Goal: Transaction & Acquisition: Purchase product/service

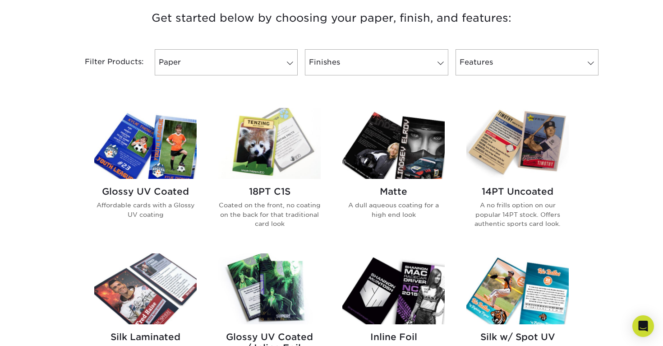
scroll to position [352, 0]
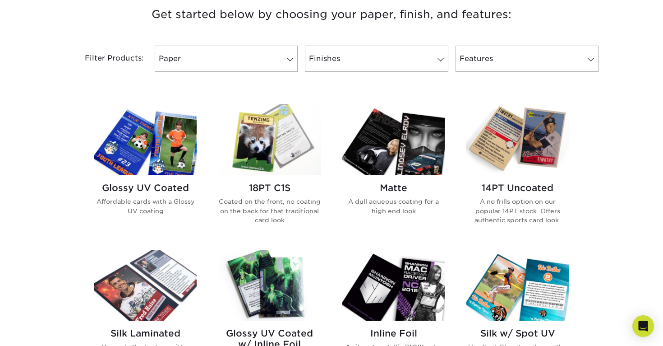
click at [275, 144] on img at bounding box center [269, 139] width 102 height 71
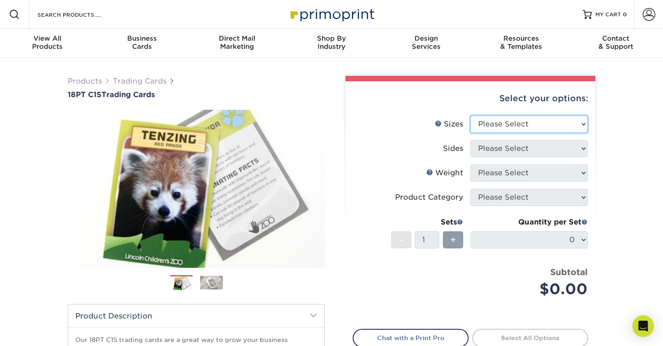
click at [522, 125] on select "Please Select 2.5" x 3.5"" at bounding box center [529, 124] width 117 height 17
select select "2.50x3.50"
click at [471, 116] on select "Please Select 2.5" x 3.5"" at bounding box center [529, 124] width 117 height 17
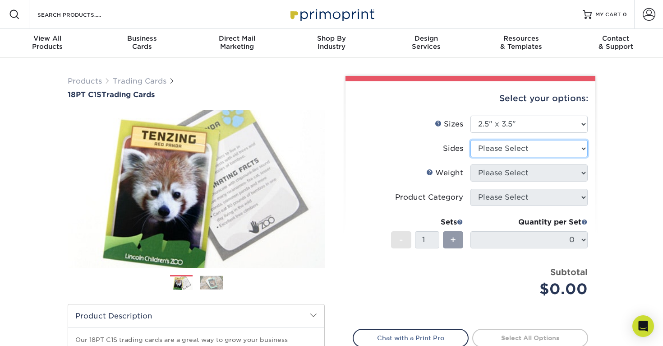
click at [528, 146] on select "Please Select Print Both Sides Print Front Only" at bounding box center [529, 148] width 117 height 17
select select "13abbda7-1d64-4f25-8bb2-c179b224825d"
click at [471, 140] on select "Please Select Print Both Sides Print Front Only" at bounding box center [529, 148] width 117 height 17
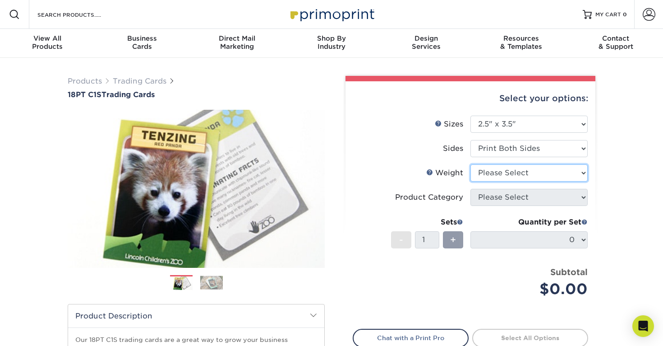
click at [544, 171] on select "Please Select 18PT C1S" at bounding box center [529, 172] width 117 height 17
select select "18PTC1S"
click at [471, 164] on select "Please Select 18PT C1S" at bounding box center [529, 172] width 117 height 17
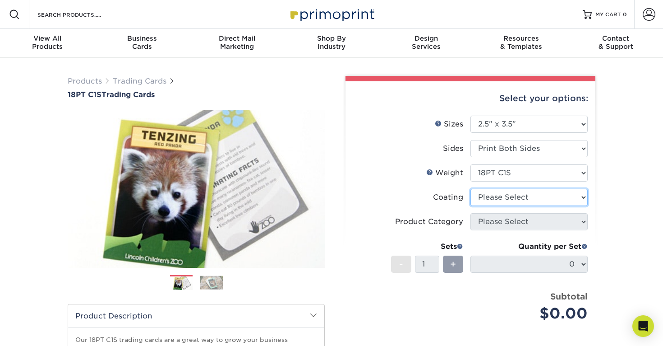
click at [542, 196] on select at bounding box center [529, 197] width 117 height 17
select select "1e8116af-acfc-44b1-83dc-8181aa338834"
click at [471, 189] on select at bounding box center [529, 197] width 117 height 17
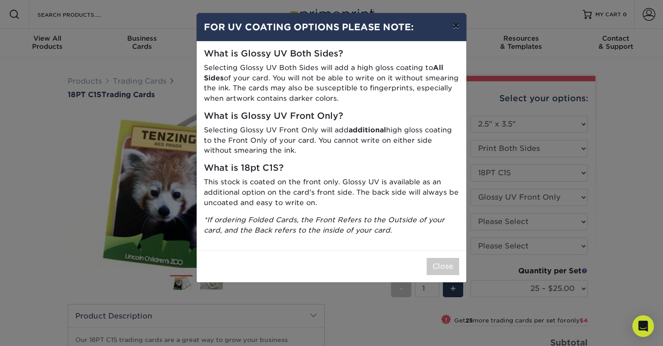
click at [457, 26] on button "×" at bounding box center [456, 25] width 21 height 25
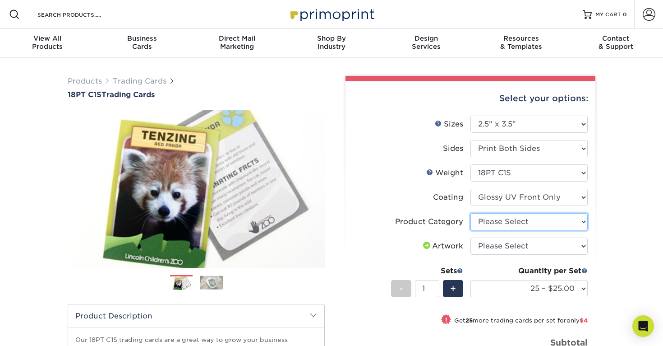
click at [509, 221] on select "Please Select Trading Cards" at bounding box center [529, 221] width 117 height 17
select select "c2f9bce9-36c2-409d-b101-c29d9d031e18"
click at [471, 213] on select "Please Select Trading Cards" at bounding box center [529, 221] width 117 height 17
click at [598, 226] on div "Select your options: Sizes Help Sizes Please Select 2.5" x 3.5" Sides - 1" at bounding box center [467, 290] width 271 height 429
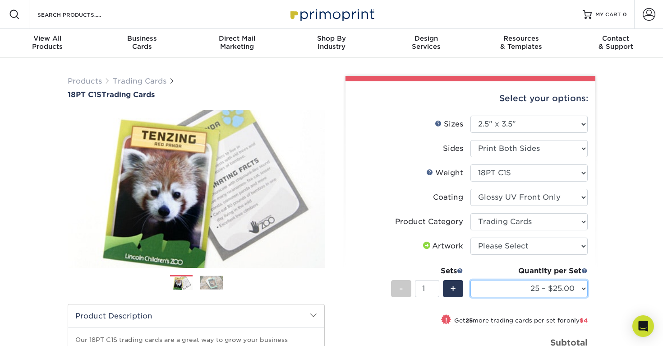
click at [548, 289] on select "25 – $25.00 50 – $29.00 75 – $37.00 100 – $41.00 250 – $48.00 500 – $58.00 1000…" at bounding box center [529, 288] width 117 height 17
click at [471, 280] on select "25 – $25.00 50 – $29.00 75 – $37.00 100 – $41.00 250 – $48.00 500 – $58.00 1000…" at bounding box center [529, 288] width 117 height 17
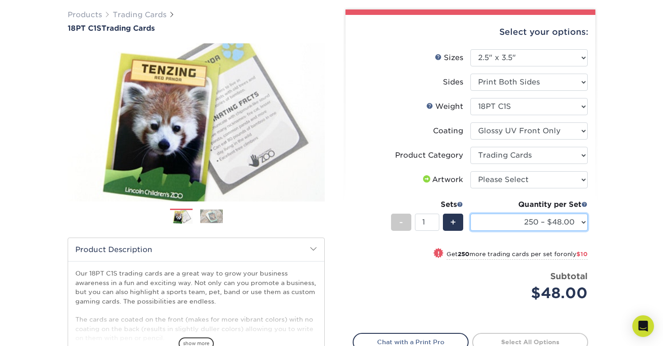
scroll to position [68, 0]
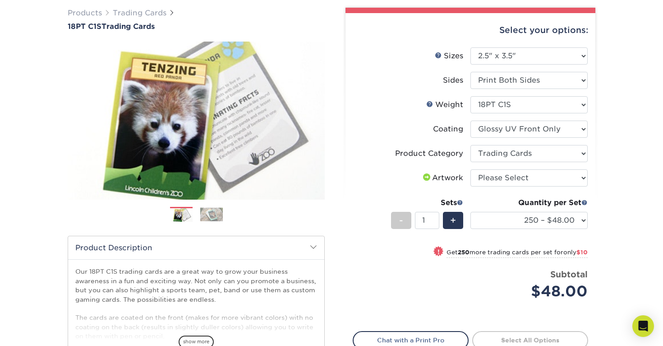
click at [567, 252] on span "only $10" at bounding box center [576, 252] width 24 height 7
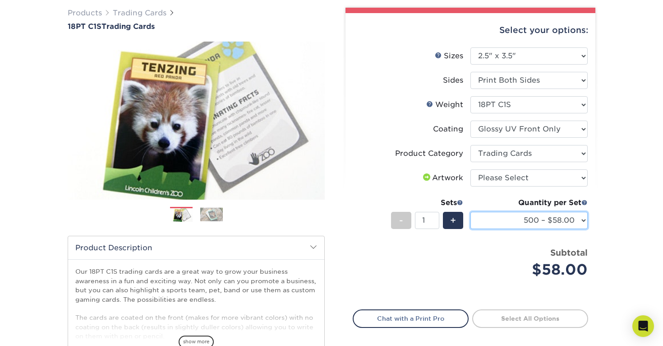
click at [561, 222] on select "25 – $25.00 50 – $29.00 75 – $37.00 100 – $41.00 250 – $48.00 500 – $58.00 1000…" at bounding box center [529, 220] width 117 height 17
select select "250 – $48.00"
click at [471, 212] on select "25 – $25.00 50 – $29.00 75 – $37.00 100 – $41.00 250 – $48.00 500 – $58.00 1000…" at bounding box center [529, 220] width 117 height 17
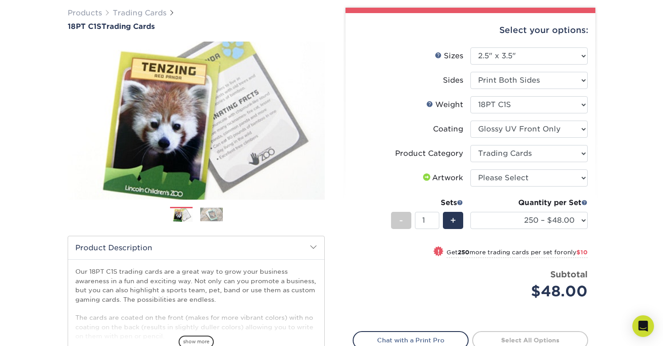
click at [603, 201] on div "Products Trading Cards 18PT C1S Trading Cards Previous Next show more" at bounding box center [331, 226] width 663 height 472
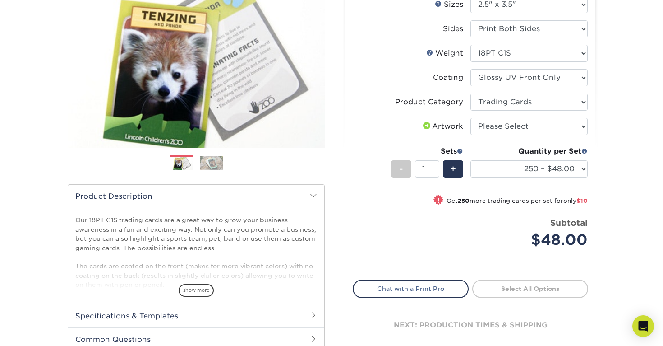
scroll to position [136, 0]
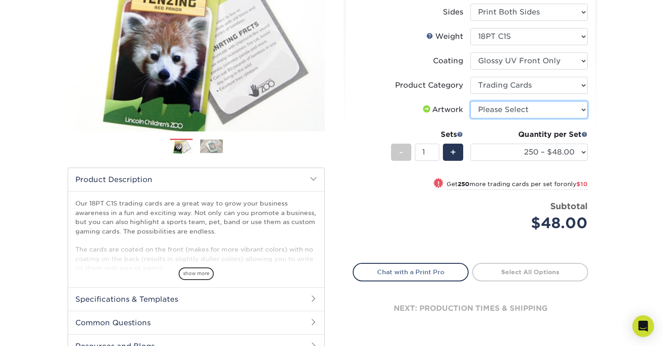
click at [565, 110] on select "Please Select I will upload files I need a design - $100" at bounding box center [529, 109] width 117 height 17
select select "upload"
click at [471, 101] on select "Please Select I will upload files I need a design - $100" at bounding box center [529, 109] width 117 height 17
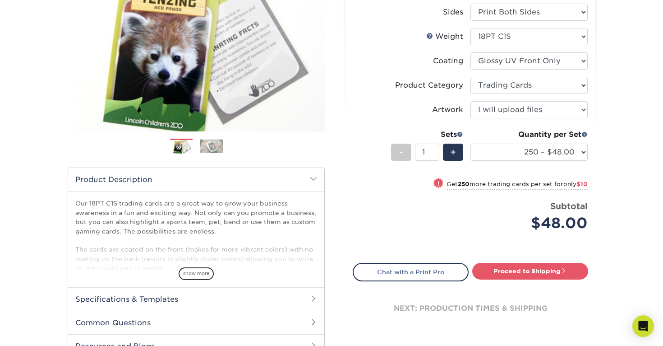
click at [615, 137] on div "Products Trading Cards 18PT C1S Trading Cards Previous Next show more" at bounding box center [331, 157] width 663 height 472
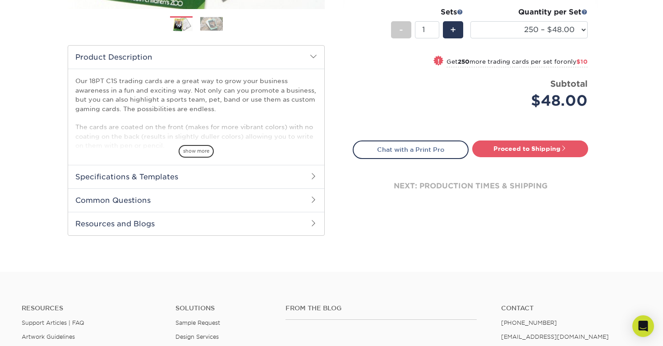
scroll to position [259, 0]
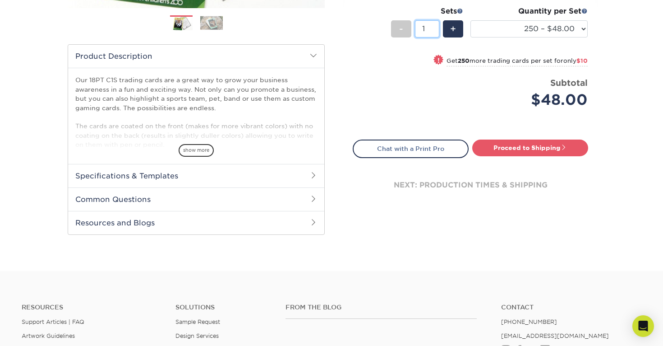
click at [427, 31] on input "1" at bounding box center [427, 28] width 24 height 17
type input "21"
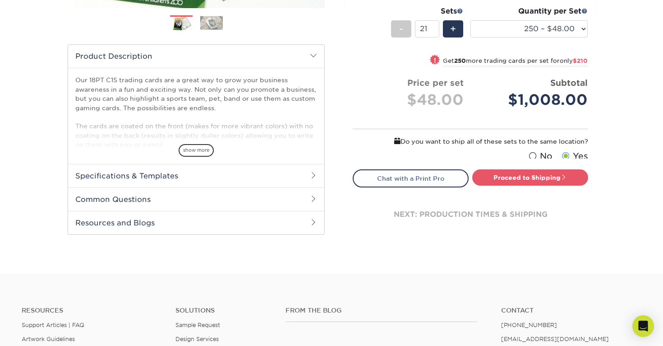
click at [605, 64] on div "Products Trading Cards 18PT C1S Trading Cards Previous Next show more" at bounding box center [331, 36] width 663 height 476
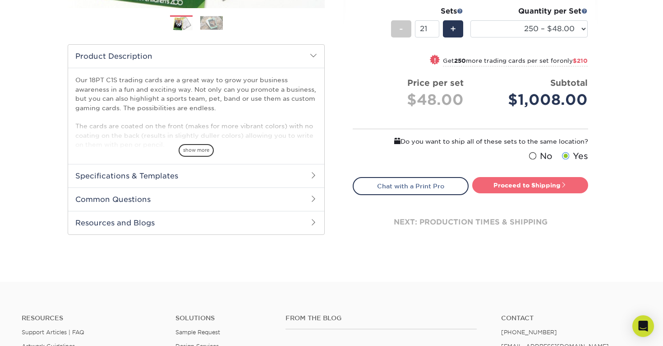
click at [564, 186] on span at bounding box center [564, 184] width 6 height 6
type input "Set 1"
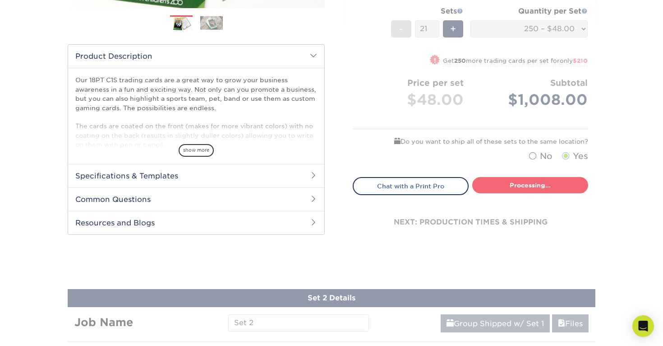
select select "f7cdf0bb-4f0d-4a12-bfed-4ea69d747644"
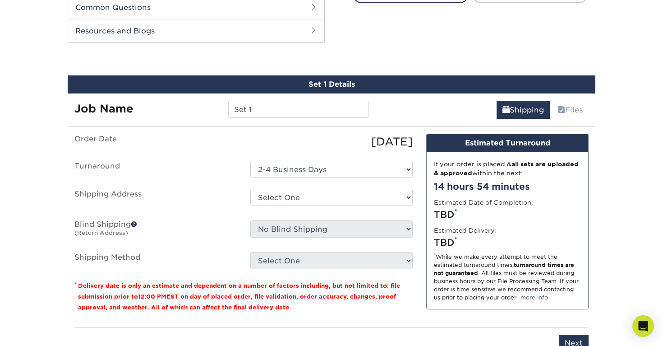
scroll to position [460, 0]
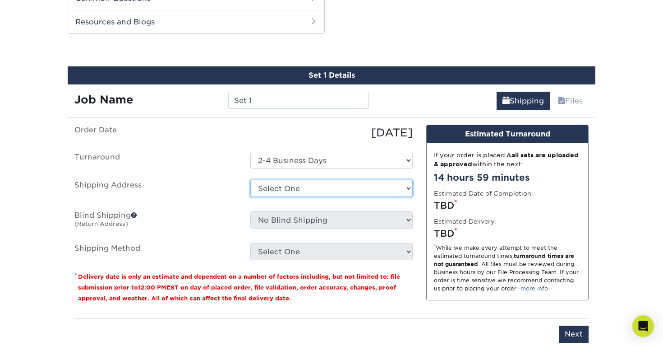
click at [285, 183] on select "Select One + Add New Address - Login" at bounding box center [331, 188] width 162 height 17
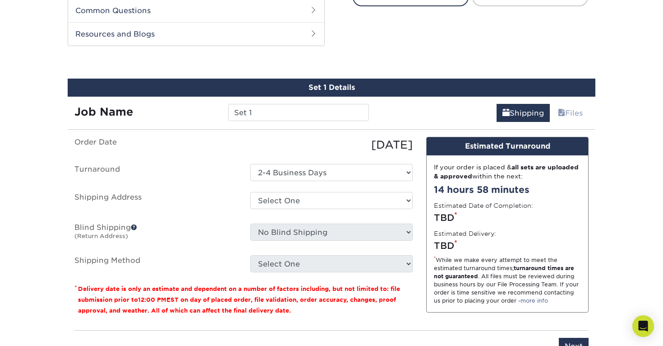
scroll to position [452, 0]
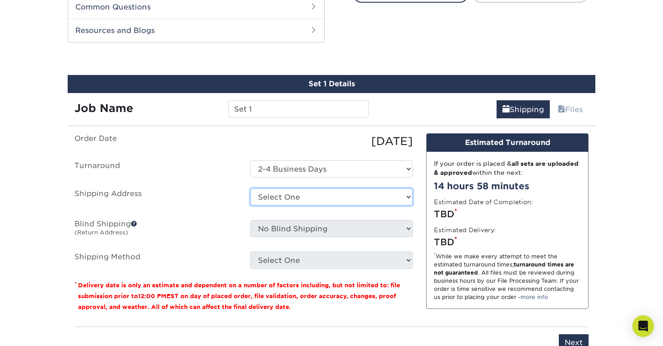
click at [308, 198] on select "Select One + Add New Address - Login" at bounding box center [331, 196] width 162 height 17
select select "newaddress"
click at [250, 188] on select "Select One + Add New Address - Login" at bounding box center [331, 196] width 162 height 17
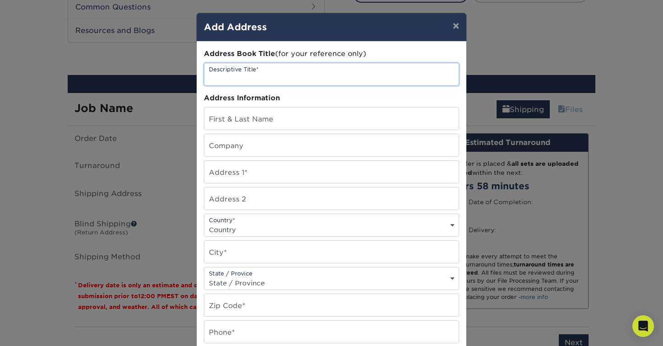
click at [281, 75] on input "text" at bounding box center [331, 74] width 254 height 22
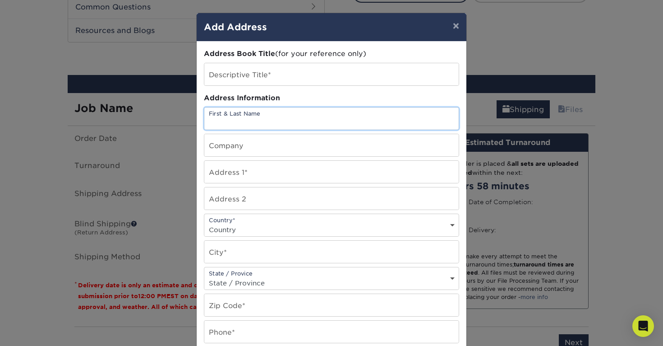
click at [270, 117] on input "text" at bounding box center [331, 118] width 254 height 22
type input "[PERSON_NAME] Favorite"
type input "424 S Raspberry Ln"
type input "2"
select select "US"
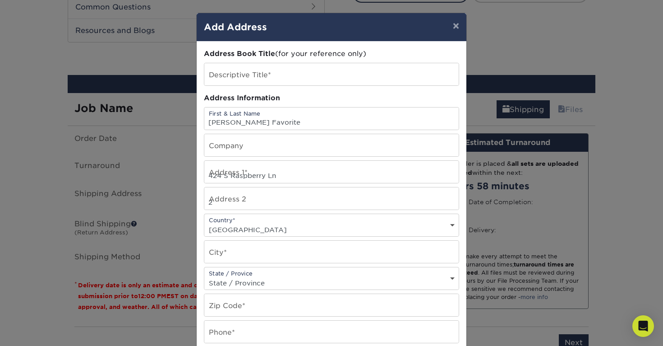
type input "Eagle River"
select select "WI"
type input "54521"
type input "7156171795"
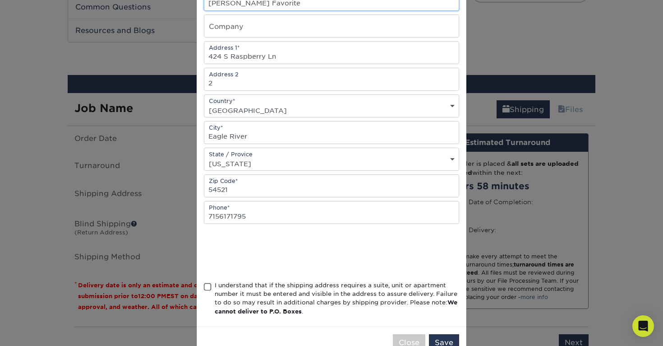
scroll to position [145, 0]
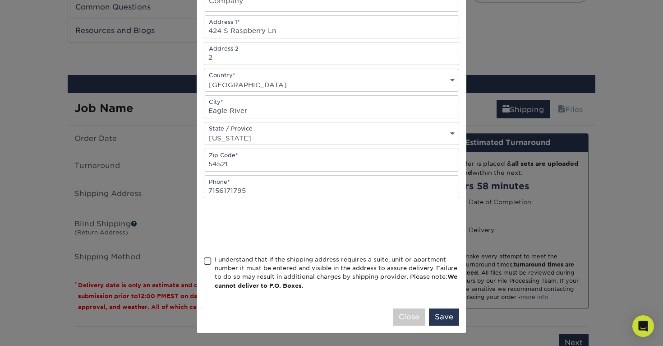
click at [207, 261] on span at bounding box center [208, 261] width 8 height 9
click at [0, 0] on input "I understand that if the shipping address requires a suite, unit or apartment n…" at bounding box center [0, 0] width 0 height 0
click at [439, 318] on button "Save" at bounding box center [444, 316] width 30 height 17
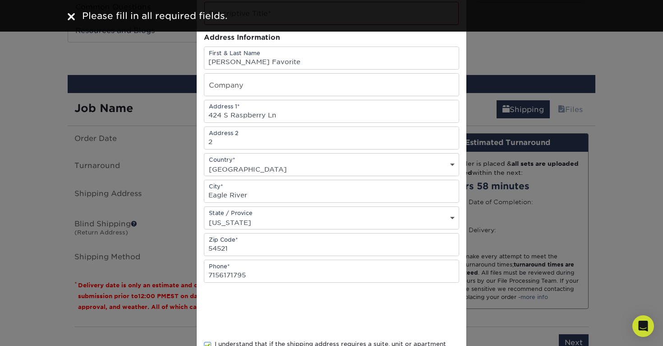
scroll to position [0, 0]
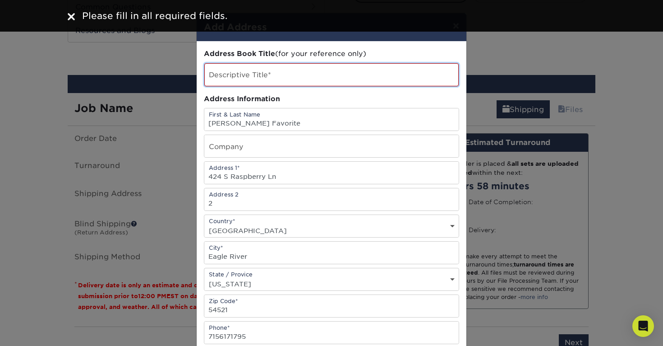
click at [258, 72] on input "text" at bounding box center [331, 74] width 254 height 23
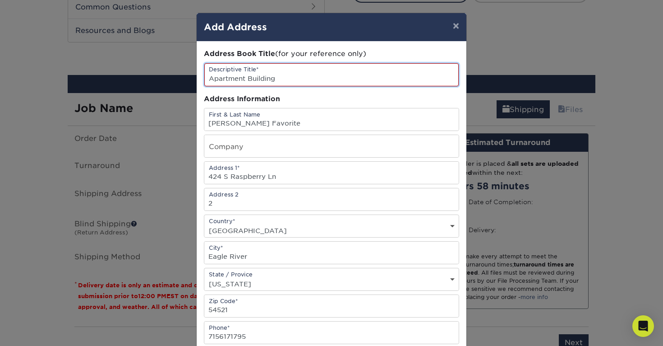
scroll to position [146, 0]
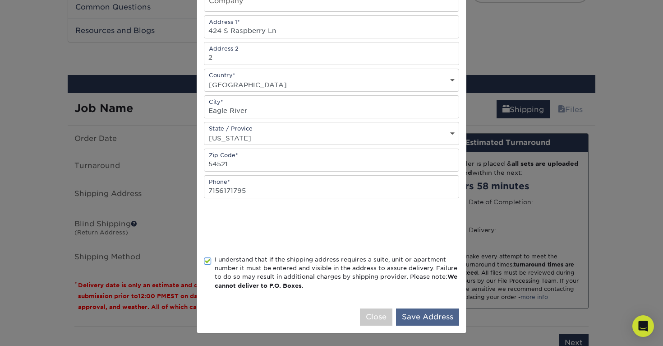
type input "Apartment Building"
click at [432, 317] on button "Save Address" at bounding box center [427, 316] width 63 height 17
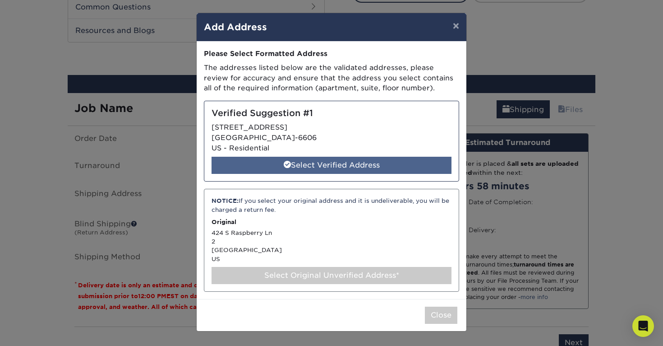
click at [331, 164] on div "Select Verified Address" at bounding box center [332, 165] width 240 height 17
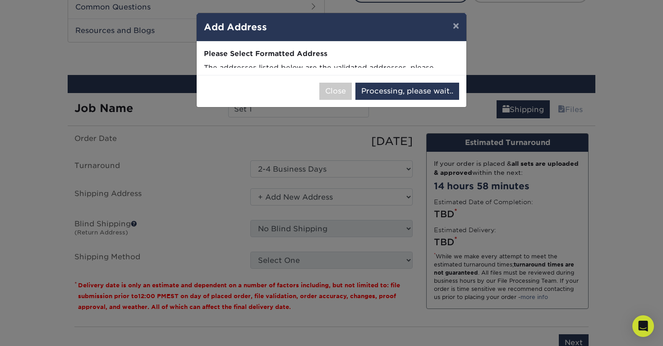
select select "285896"
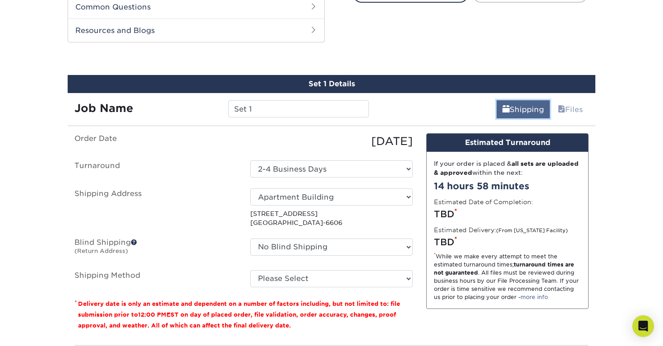
click at [536, 107] on link "Shipping" at bounding box center [523, 109] width 53 height 18
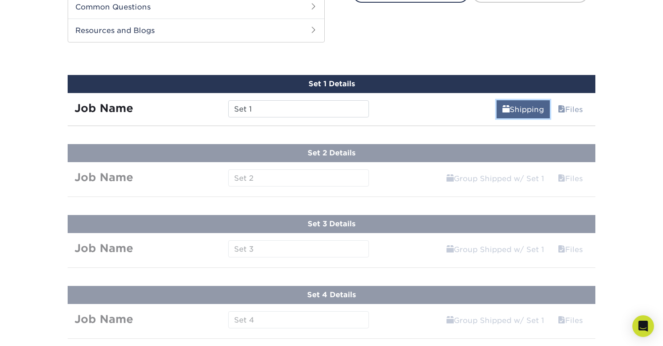
click at [536, 107] on link "Shipping" at bounding box center [523, 109] width 53 height 18
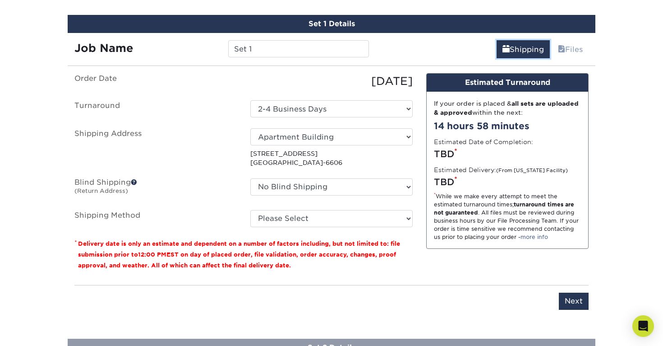
scroll to position [515, 0]
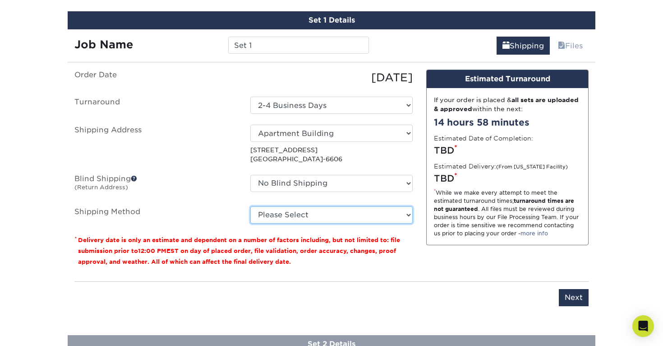
click at [357, 211] on select "Please Select Ground Shipping (+$42.27) 3 Day Shipping Service (+$58.28) 2 Day …" at bounding box center [331, 214] width 162 height 17
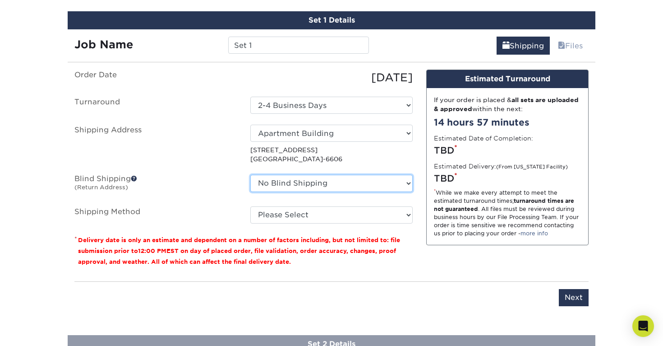
click at [356, 186] on select "No Blind Shipping + Add New Address" at bounding box center [331, 183] width 162 height 17
click at [134, 175] on span at bounding box center [134, 178] width 6 height 6
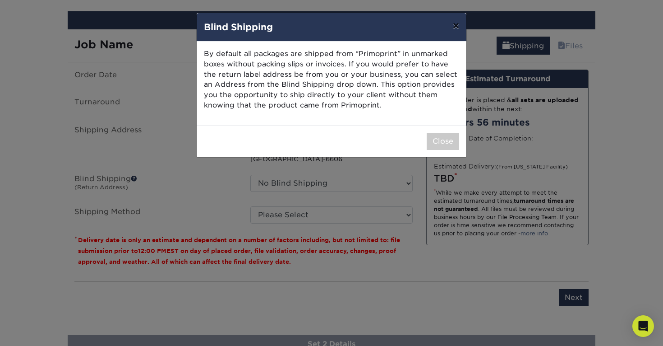
click at [459, 25] on button "×" at bounding box center [456, 25] width 21 height 25
